Goal: Communication & Community: Answer question/provide support

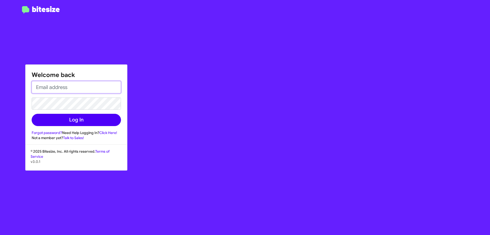
type input "[EMAIL_ADDRESS][DOMAIN_NAME]"
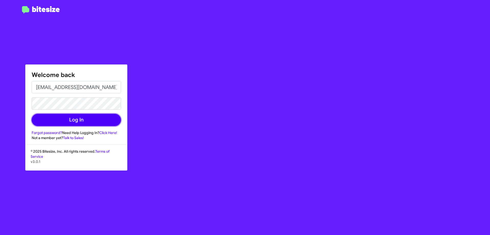
click at [89, 117] on button "Log In" at bounding box center [76, 120] width 89 height 12
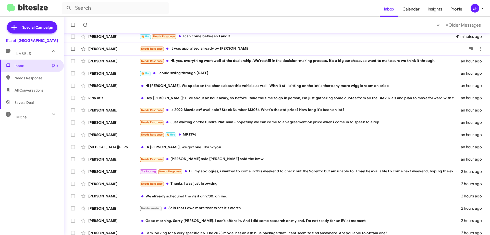
scroll to position [62, 0]
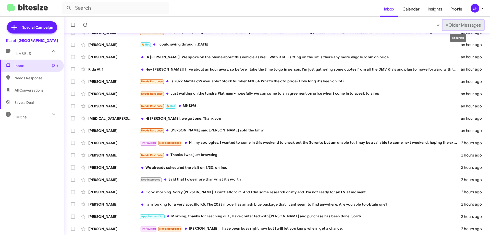
click at [451, 25] on span "Older Messages" at bounding box center [465, 25] width 32 height 6
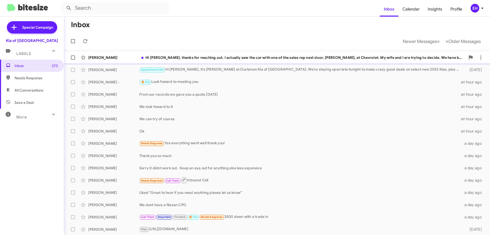
click at [245, 55] on div "Hi [PERSON_NAME], thanks for reaching out. I actually saw the car with one of t…" at bounding box center [302, 57] width 326 height 5
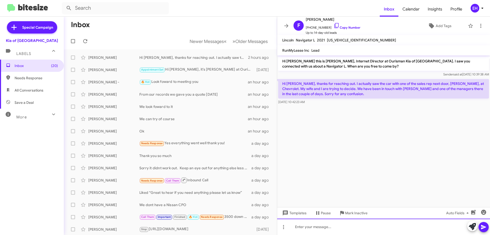
click at [328, 223] on div at bounding box center [383, 226] width 213 height 16
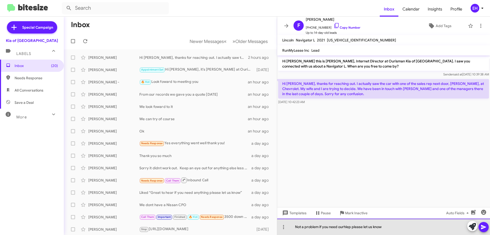
click at [343, 227] on div "Not a problem if you need ourhlep please let us know" at bounding box center [383, 226] width 213 height 16
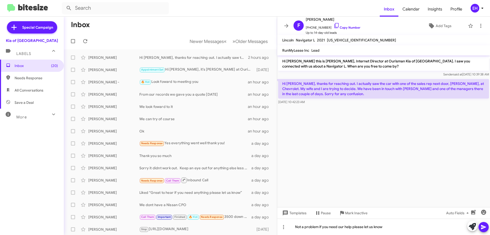
click at [481, 227] on button at bounding box center [484, 227] width 10 height 10
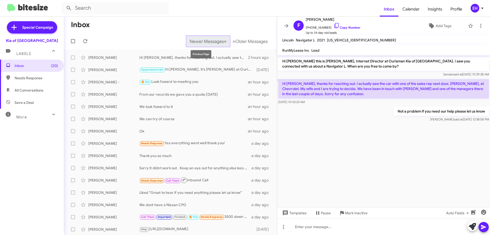
click at [216, 41] on span "Newer Messages" at bounding box center [207, 42] width 34 height 6
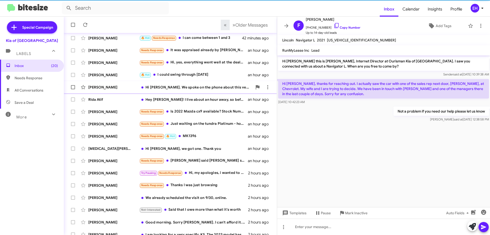
scroll to position [62, 0]
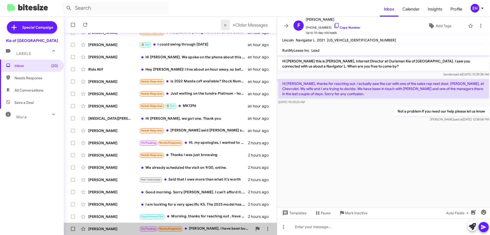
click at [208, 229] on div "Try Pausing Needs Response [PERSON_NAME], I have been busy right now but I will…" at bounding box center [195, 228] width 113 height 6
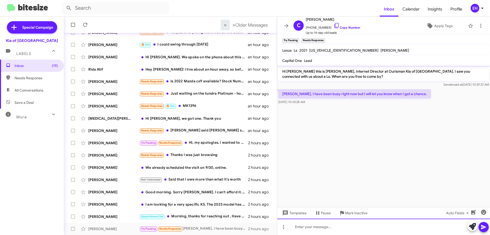
click at [346, 227] on div at bounding box center [383, 226] width 213 height 16
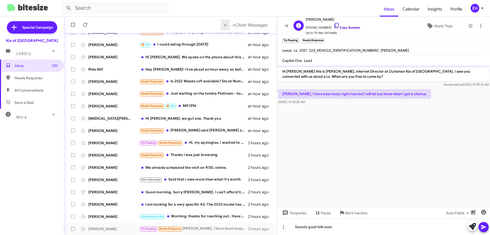
click at [340, 28] on link "Copy Number" at bounding box center [347, 28] width 27 height 4
click at [485, 228] on icon at bounding box center [484, 227] width 6 height 6
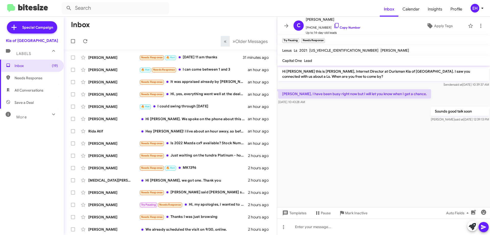
click at [26, 79] on span "Needs Response" at bounding box center [36, 77] width 43 height 5
type input "in:needs-response"
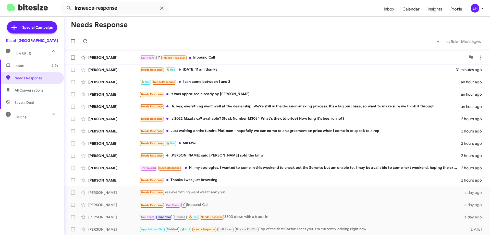
click at [116, 56] on div "[PERSON_NAME]" at bounding box center [113, 57] width 51 height 5
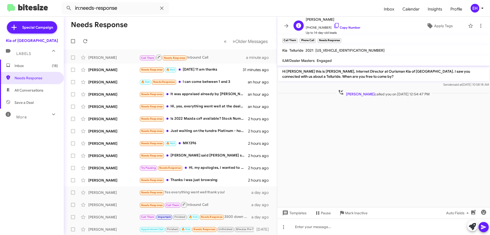
click at [347, 25] on span "[PHONE_NUMBER] Copy Number" at bounding box center [333, 26] width 55 height 8
click at [347, 28] on link "Copy Number" at bounding box center [347, 28] width 27 height 4
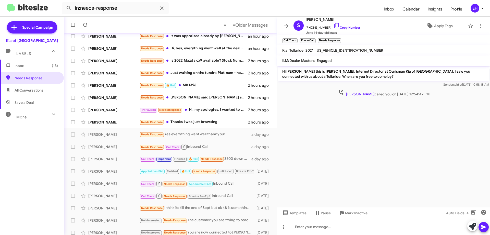
scroll to position [62, 0]
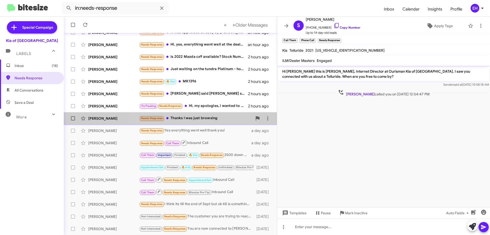
click at [191, 118] on div "Needs Response Thanks I was just browsing" at bounding box center [195, 118] width 113 height 6
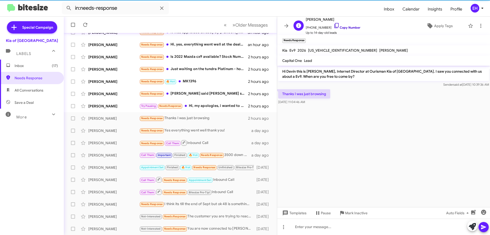
click at [349, 29] on link "Copy Number" at bounding box center [347, 28] width 27 height 4
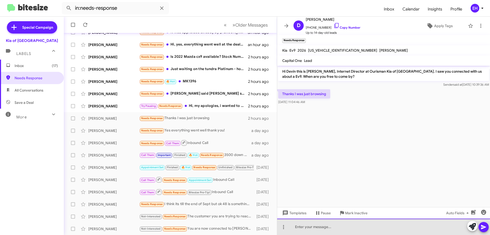
click at [328, 229] on div at bounding box center [383, 226] width 213 height 16
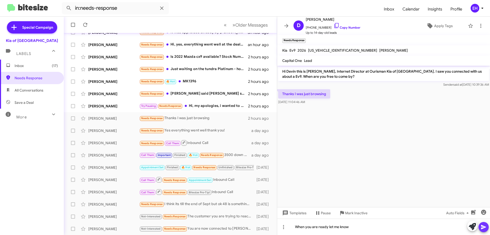
drag, startPoint x: 484, startPoint y: 228, endPoint x: 398, endPoint y: 216, distance: 87.2
click at [484, 228] on icon at bounding box center [484, 227] width 6 height 6
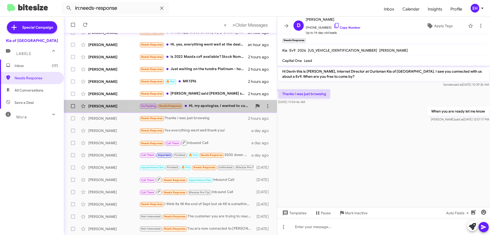
click at [210, 106] on div "Try Pausing Needs Response Hi, my apologies, i wanted to come in this weekend t…" at bounding box center [195, 106] width 113 height 6
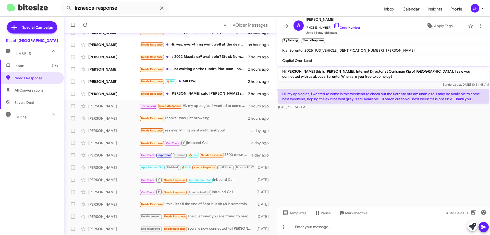
click at [345, 222] on div at bounding box center [383, 226] width 213 height 16
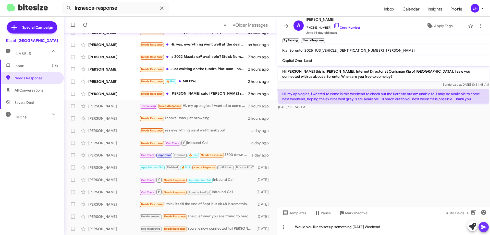
click at [481, 228] on icon at bounding box center [484, 227] width 6 height 6
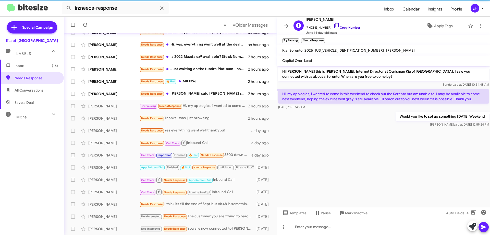
click at [347, 27] on link "Copy Number" at bounding box center [347, 28] width 27 height 4
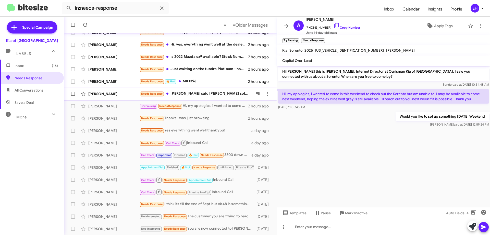
click at [195, 91] on div "Needs Response [PERSON_NAME] said [PERSON_NAME] sold the bmw" at bounding box center [195, 94] width 113 height 6
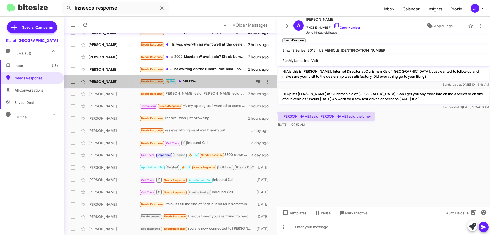
click at [198, 80] on div "Needs Response 🔥 Hot MK1396" at bounding box center [195, 81] width 113 height 6
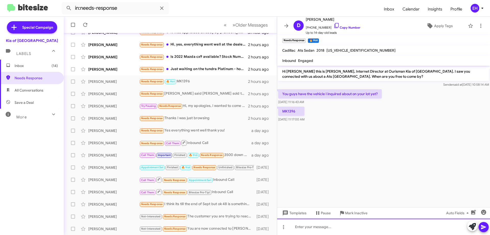
click at [303, 226] on div at bounding box center [383, 226] width 213 height 16
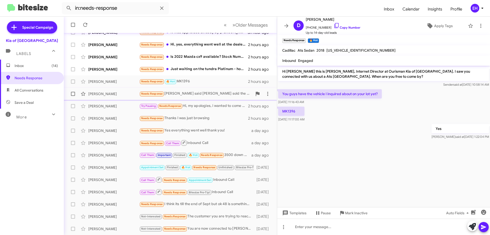
click at [195, 93] on div "Needs Response [PERSON_NAME] said [PERSON_NAME] sold the bmw" at bounding box center [195, 94] width 113 height 6
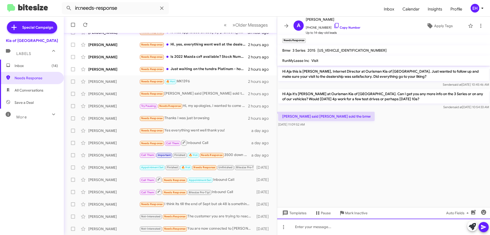
drag, startPoint x: 343, startPoint y: 222, endPoint x: 349, endPoint y: 222, distance: 5.9
click at [344, 222] on div at bounding box center [383, 226] width 213 height 16
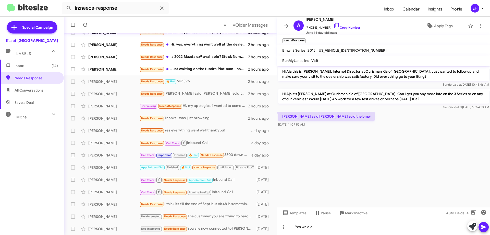
click at [487, 226] on icon at bounding box center [484, 227] width 6 height 6
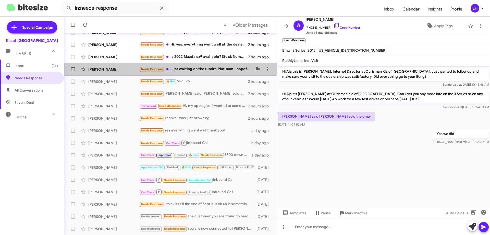
click at [214, 71] on div "Needs Response Just waiting on the tundra Platinum - hopefully we can come to a…" at bounding box center [195, 69] width 113 height 6
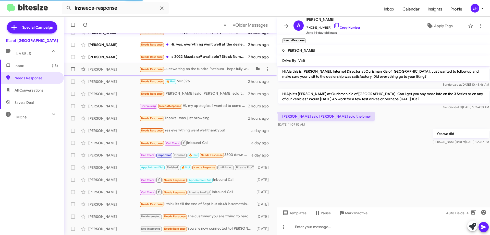
scroll to position [178, 0]
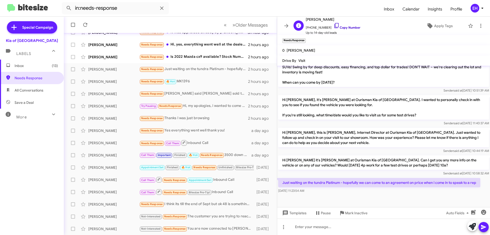
click at [350, 27] on link "Copy Number" at bounding box center [347, 28] width 27 height 4
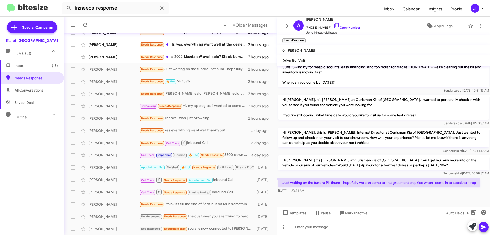
click at [331, 226] on div at bounding box center [383, 226] width 213 height 16
click at [341, 229] on div at bounding box center [383, 226] width 213 height 16
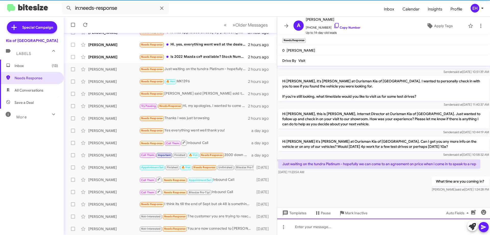
scroll to position [197, 0]
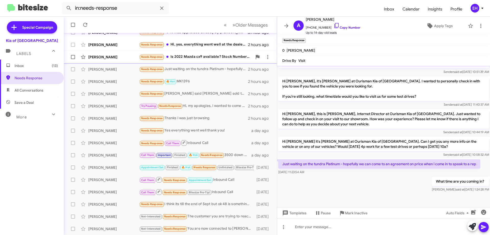
click at [220, 54] on div "Needs Response Is 2022 Mazda cx9 available? Stock Number M3054 What's the otd p…" at bounding box center [195, 57] width 113 height 6
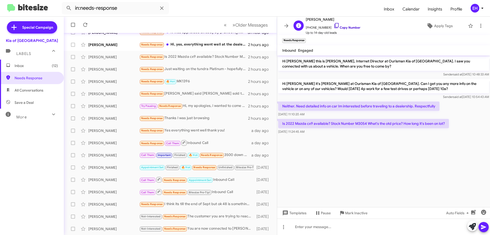
click at [346, 29] on link "Copy Number" at bounding box center [347, 28] width 27 height 4
click at [349, 28] on link "Copy Number" at bounding box center [347, 28] width 27 height 4
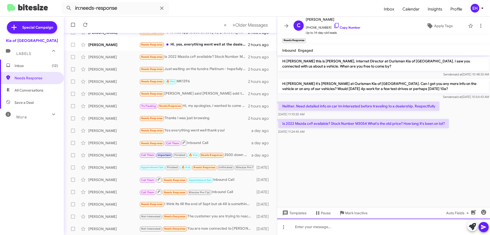
click at [321, 223] on div at bounding box center [383, 226] width 213 height 16
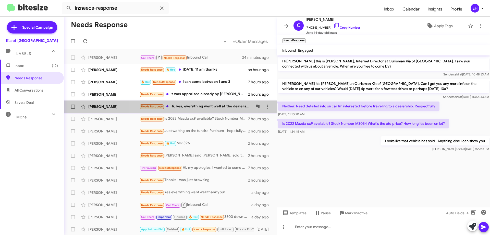
click at [200, 104] on div "Needs Response Hi, yes, everything went well at the dealership. We're still in …" at bounding box center [195, 106] width 113 height 6
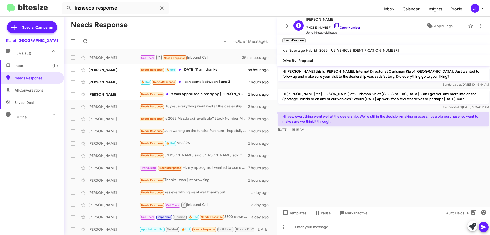
click at [346, 29] on link "Copy Number" at bounding box center [347, 28] width 27 height 4
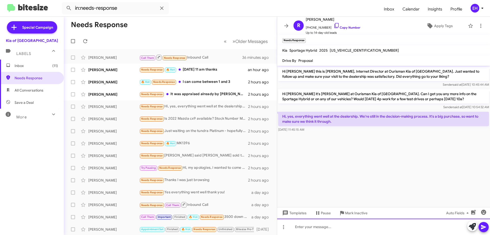
click at [327, 234] on div at bounding box center [383, 226] width 213 height 16
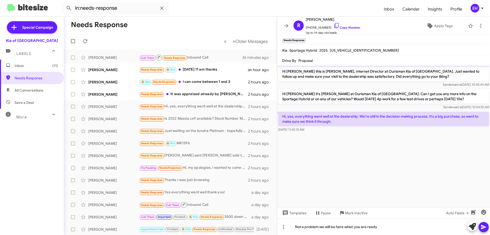
drag, startPoint x: 486, startPoint y: 228, endPoint x: 483, endPoint y: 224, distance: 5.1
click at [486, 228] on icon at bounding box center [484, 227] width 6 height 6
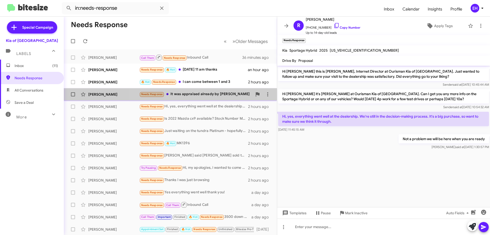
click at [227, 96] on div "Needs Response It was appraised already by [PERSON_NAME]" at bounding box center [195, 94] width 113 height 6
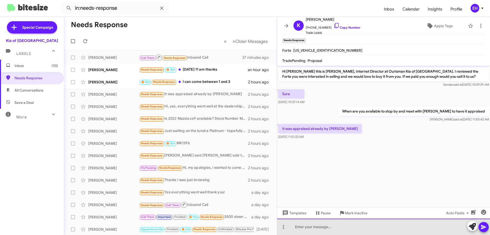
click at [330, 226] on div at bounding box center [383, 226] width 213 height 16
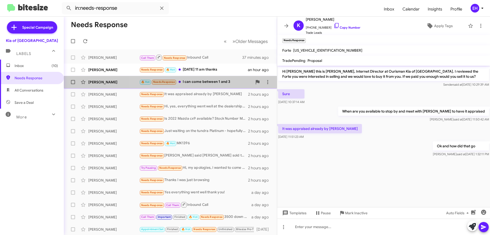
click at [214, 80] on div "🔥 Hot Needs Response I can come between 1 and 3" at bounding box center [195, 82] width 113 height 6
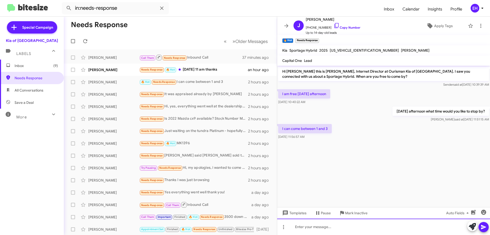
click at [336, 227] on div at bounding box center [383, 226] width 213 height 16
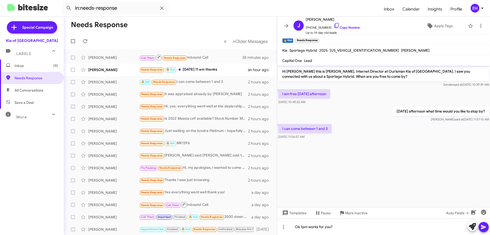
click at [484, 229] on icon at bounding box center [484, 227] width 6 height 6
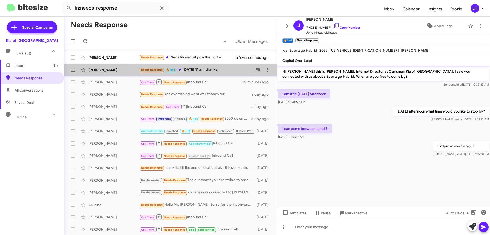
click at [201, 70] on div "Needs Response 🔥 Hot [DATE] 11 am thanks" at bounding box center [195, 70] width 113 height 6
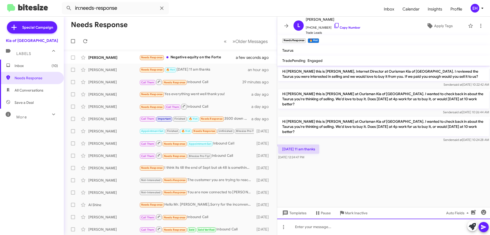
click at [342, 224] on div at bounding box center [383, 226] width 213 height 16
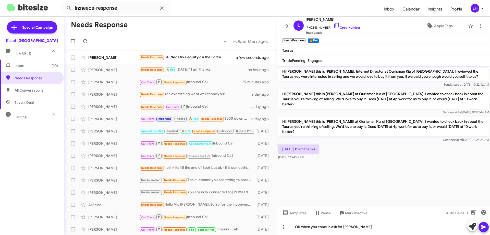
click at [487, 226] on icon at bounding box center [484, 227] width 6 height 6
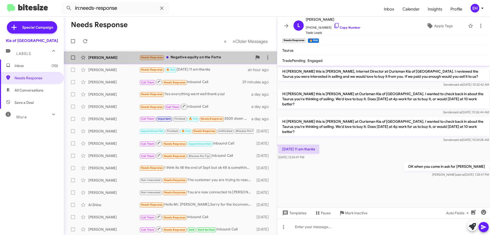
click at [205, 61] on div "[PERSON_NAME] Needs Response Negative equity on the Forte a few seconds ago" at bounding box center [170, 57] width 205 height 10
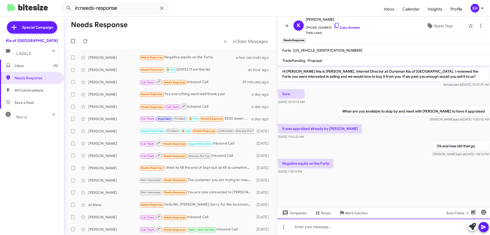
click at [315, 221] on div at bounding box center [383, 226] width 213 height 16
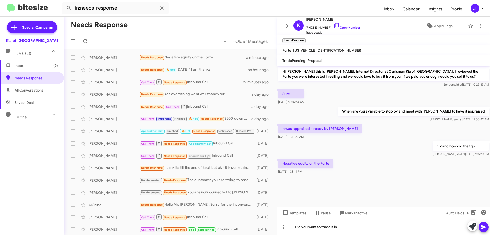
click at [485, 230] on icon at bounding box center [484, 227] width 6 height 6
click at [32, 65] on span "Inbox (9)" at bounding box center [36, 65] width 43 height 5
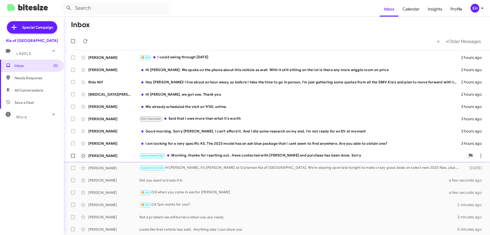
click at [209, 155] on div "Appointment Set Morning, thanks for reaching out , Have contacted with [PERSON_…" at bounding box center [302, 155] width 326 height 6
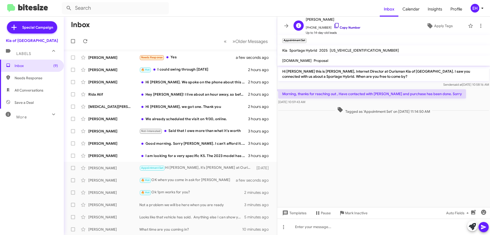
click at [345, 26] on link "Copy Number" at bounding box center [347, 28] width 27 height 4
click at [351, 28] on link "Copy Number" at bounding box center [347, 28] width 27 height 4
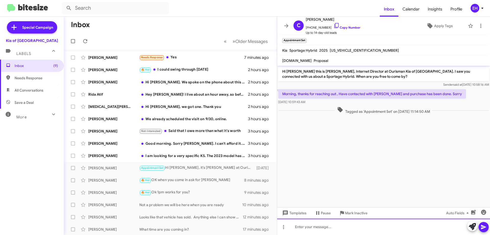
click at [378, 223] on div at bounding box center [383, 226] width 213 height 16
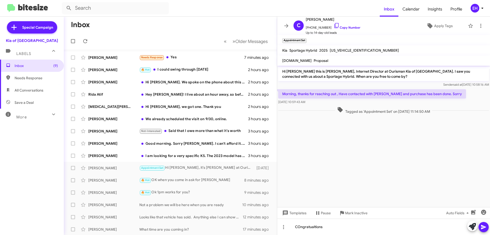
click at [485, 226] on icon at bounding box center [484, 227] width 6 height 6
click at [183, 155] on div "I am looking for a very specific K5. The 2023 model has an ash blue package tha…" at bounding box center [195, 155] width 113 height 5
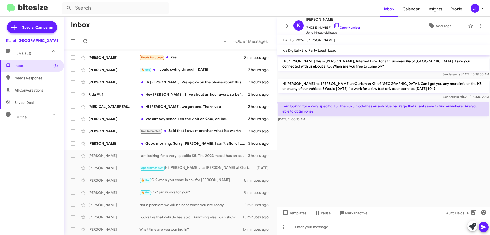
click at [343, 223] on div at bounding box center [383, 226] width 213 height 16
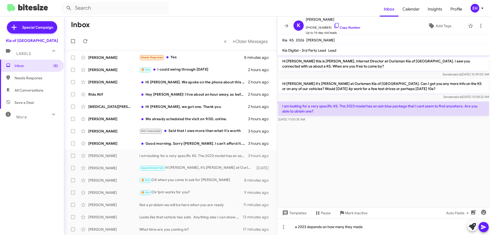
click at [485, 229] on icon at bounding box center [484, 227] width 6 height 6
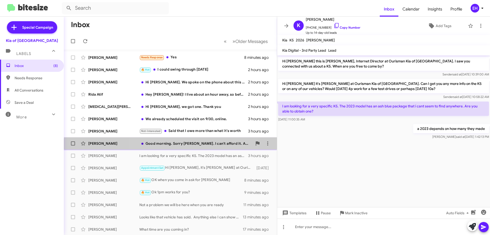
click at [177, 146] on div "[PERSON_NAME] Good morning. Sorry [PERSON_NAME]. I can't afford it. And I did s…" at bounding box center [170, 143] width 205 height 10
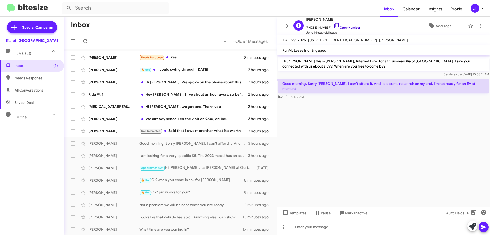
click at [341, 27] on link "Copy Number" at bounding box center [347, 28] width 27 height 4
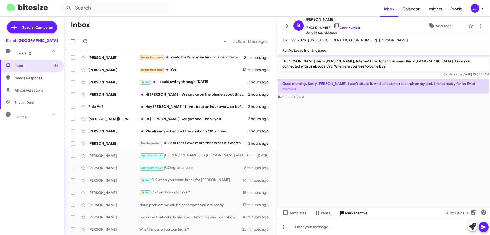
click at [353, 210] on span "Mark Inactive" at bounding box center [356, 212] width 22 height 9
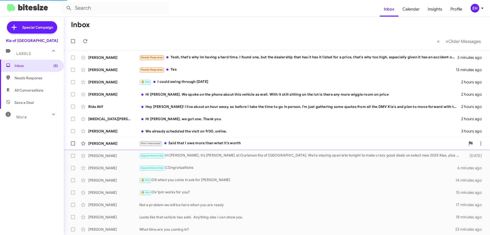
click at [221, 145] on div "Not-Interested Said that I owe more than what it's worth" at bounding box center [302, 143] width 326 height 6
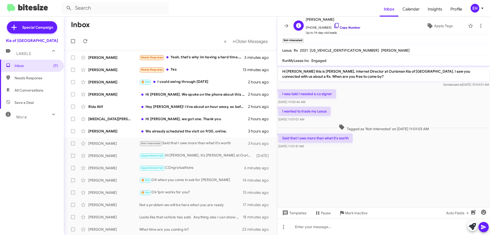
click at [348, 28] on link "Copy Number" at bounding box center [347, 28] width 27 height 4
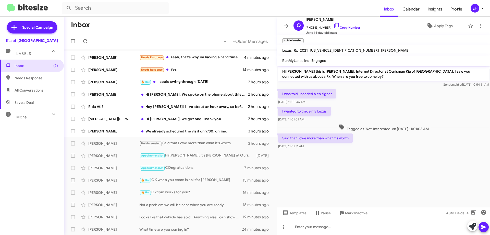
click at [349, 224] on div at bounding box center [383, 226] width 213 height 16
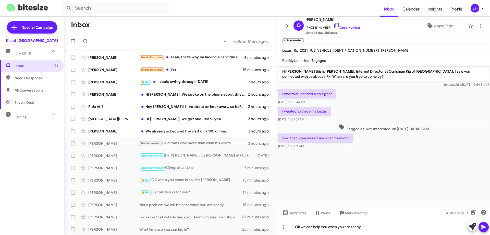
click at [488, 228] on button at bounding box center [484, 227] width 10 height 10
click at [172, 129] on div "We already scheduled the visit on 9/30, online." at bounding box center [195, 130] width 113 height 5
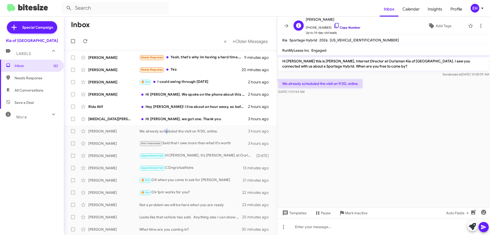
click at [345, 28] on link "Copy Number" at bounding box center [347, 28] width 27 height 4
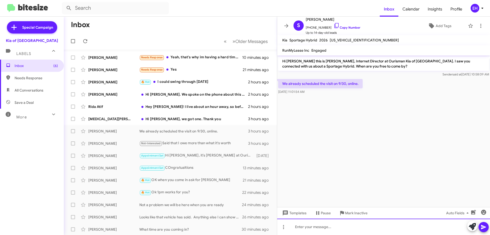
click at [313, 220] on div at bounding box center [383, 226] width 213 height 16
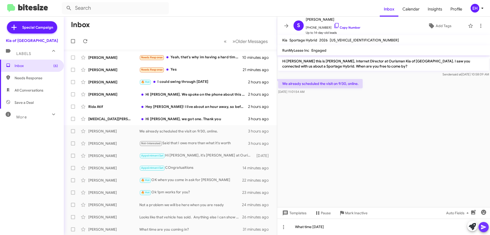
click at [484, 230] on icon at bounding box center [484, 227] width 6 height 6
click at [168, 118] on div "Hi [PERSON_NAME], we got one. Thank you" at bounding box center [195, 118] width 113 height 5
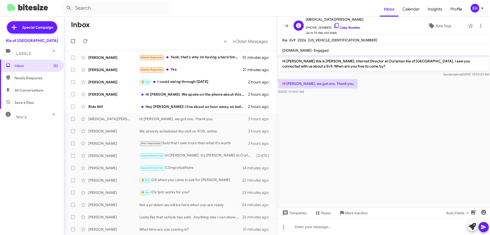
click at [349, 27] on link "Copy Number" at bounding box center [347, 28] width 27 height 4
click at [347, 211] on span "Mark Inactive" at bounding box center [356, 212] width 22 height 9
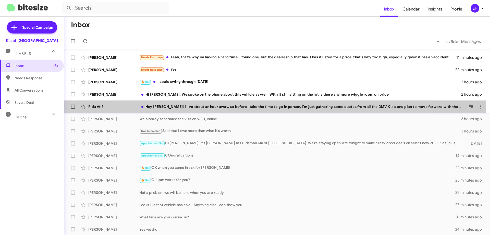
click at [199, 106] on div "Hey [PERSON_NAME]! I live about an hour away, so before I take the time to go i…" at bounding box center [302, 106] width 326 height 5
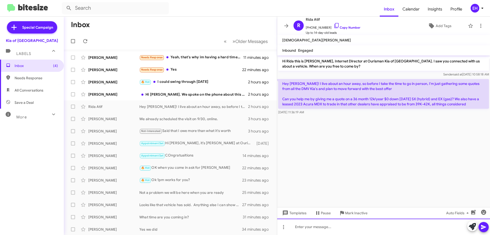
click at [316, 225] on div at bounding box center [383, 226] width 213 height 16
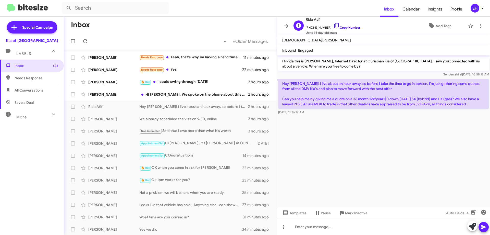
click at [343, 28] on link "Copy Number" at bounding box center [347, 28] width 27 height 4
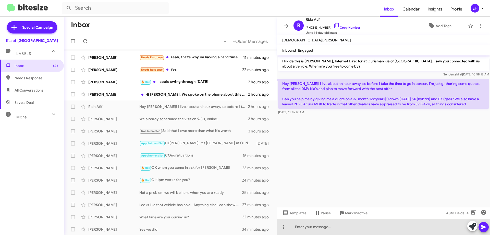
click at [305, 231] on div at bounding box center [383, 226] width 213 height 16
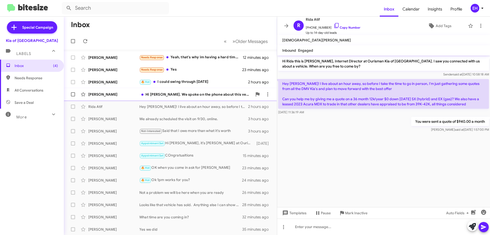
click at [189, 97] on div "[PERSON_NAME] Hi [PERSON_NAME]. We spoke on the phone about this vehicle as wel…" at bounding box center [170, 94] width 205 height 10
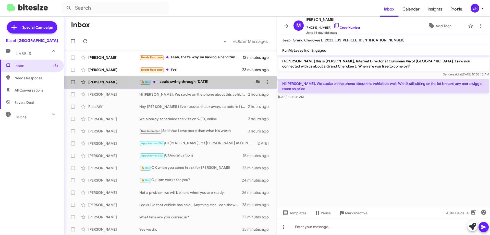
click at [199, 86] on div "[PERSON_NAME] 🔥 Hot I could swing through [DATE]" at bounding box center [170, 82] width 205 height 10
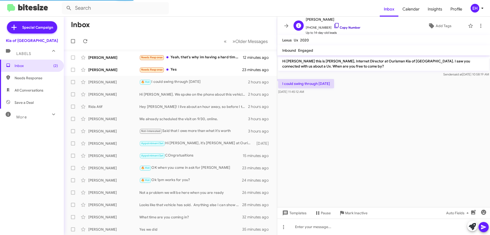
click at [342, 28] on link "Copy Number" at bounding box center [347, 28] width 27 height 4
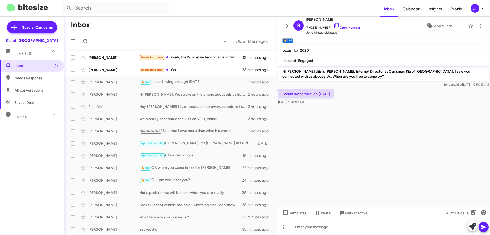
click at [331, 224] on div at bounding box center [383, 226] width 213 height 16
click at [345, 228] on div "Ok looks like you and" at bounding box center [383, 226] width 213 height 16
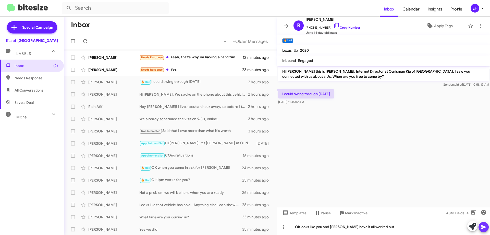
click at [483, 225] on icon at bounding box center [484, 227] width 6 height 6
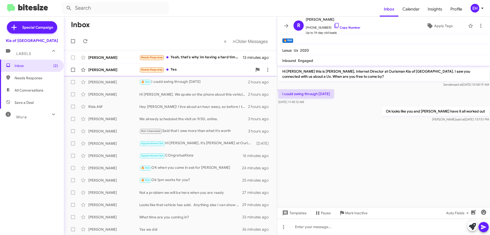
click at [173, 70] on div "Needs Response Yes" at bounding box center [195, 70] width 113 height 6
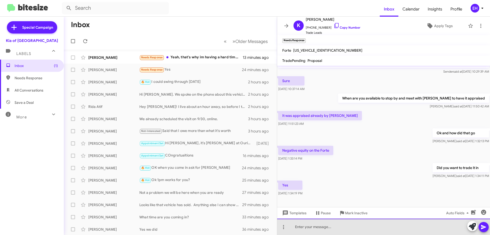
click at [368, 222] on div at bounding box center [383, 226] width 213 height 16
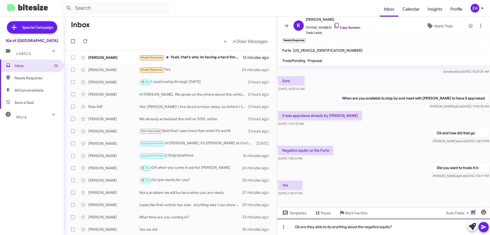
click at [420, 225] on div "Ok are they able to do anything about the negative equity?" at bounding box center [383, 226] width 213 height 16
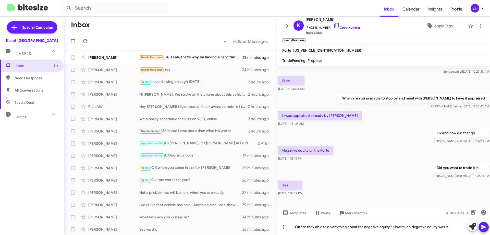
click at [483, 224] on icon at bounding box center [484, 227] width 6 height 6
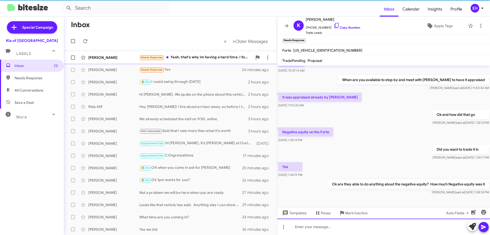
scroll to position [32, 0]
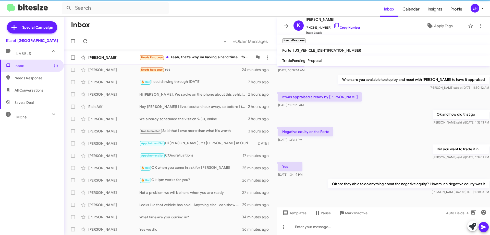
click at [229, 61] on div "[PERSON_NAME] Needs Response Yeah, that's why im having a hard time. I found on…" at bounding box center [170, 57] width 205 height 10
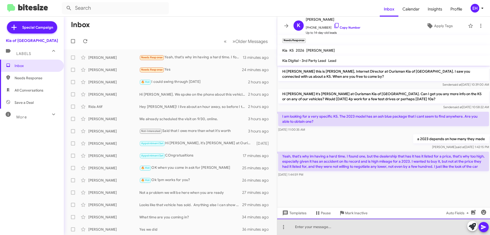
click at [342, 232] on div at bounding box center [383, 226] width 213 height 16
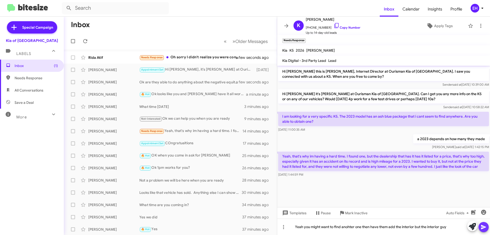
click at [484, 228] on icon at bounding box center [484, 227] width 6 height 6
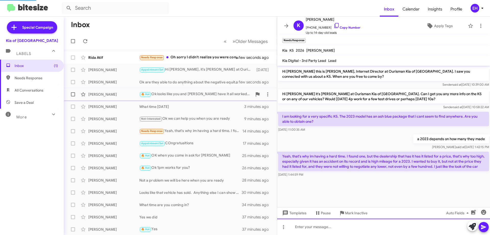
scroll to position [1, 0]
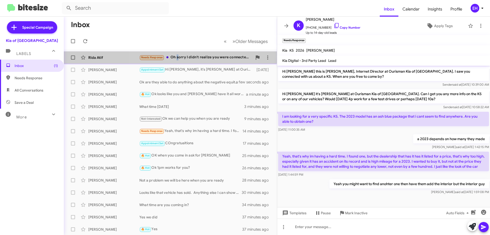
click at [178, 56] on div "Needs Response Oh sorry I didn't realize you were connected with [PERSON_NAME] …" at bounding box center [195, 57] width 113 height 6
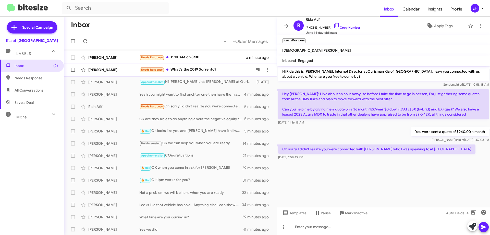
click at [182, 67] on div "Needs Response What's the 2019 Sorrento?" at bounding box center [195, 70] width 113 height 6
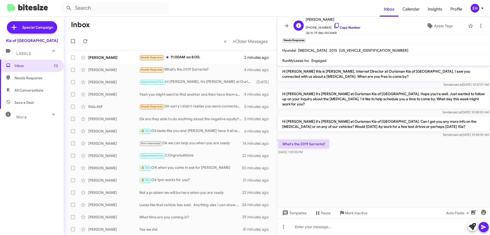
click at [342, 28] on link "Copy Number" at bounding box center [347, 28] width 27 height 4
click at [190, 59] on div "Needs Response 11:00AM on 8/30." at bounding box center [195, 57] width 113 height 6
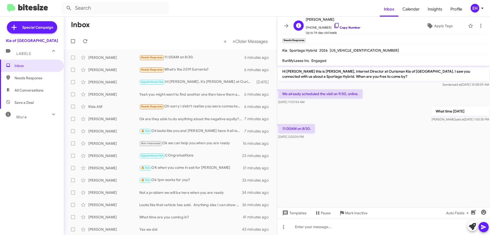
drag, startPoint x: 345, startPoint y: 27, endPoint x: 341, endPoint y: 27, distance: 3.6
click at [345, 27] on link "Copy Number" at bounding box center [347, 28] width 27 height 4
